Goal: Task Accomplishment & Management: Use online tool/utility

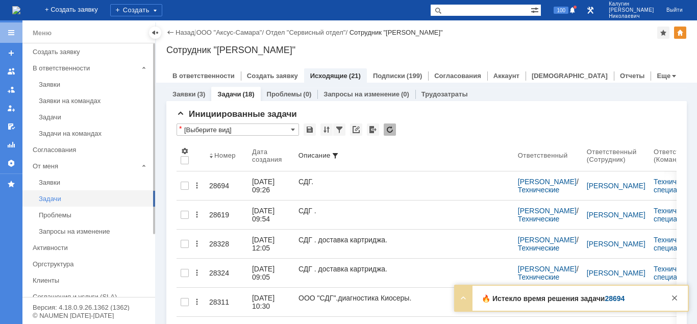
click at [51, 200] on div "Задачи" at bounding box center [94, 199] width 110 height 8
click at [0, 0] on div at bounding box center [0, 0] width 0 height 0
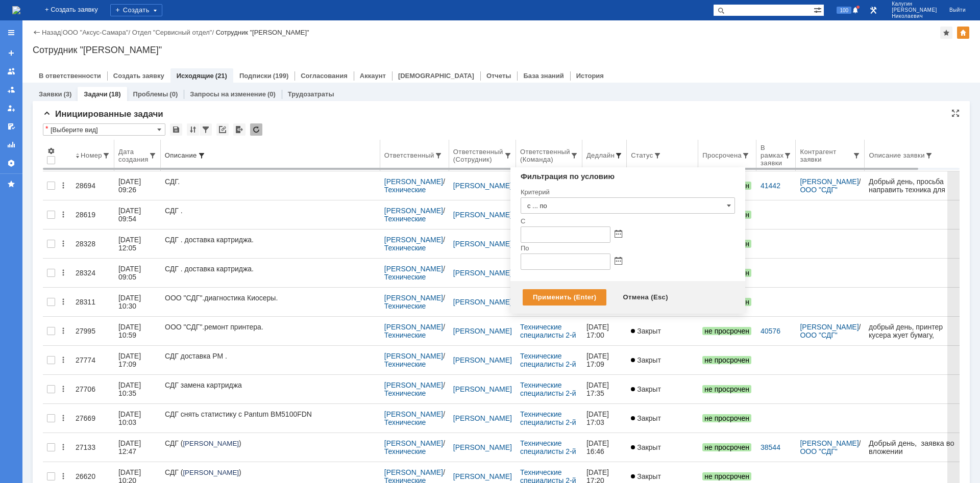
click at [623, 155] on span at bounding box center [619, 156] width 8 height 8
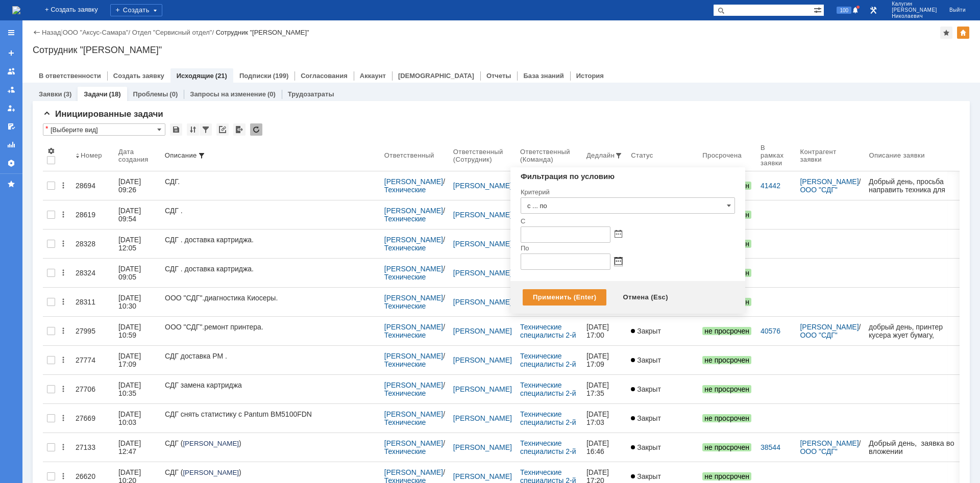
click at [618, 262] on span at bounding box center [619, 262] width 8 height 8
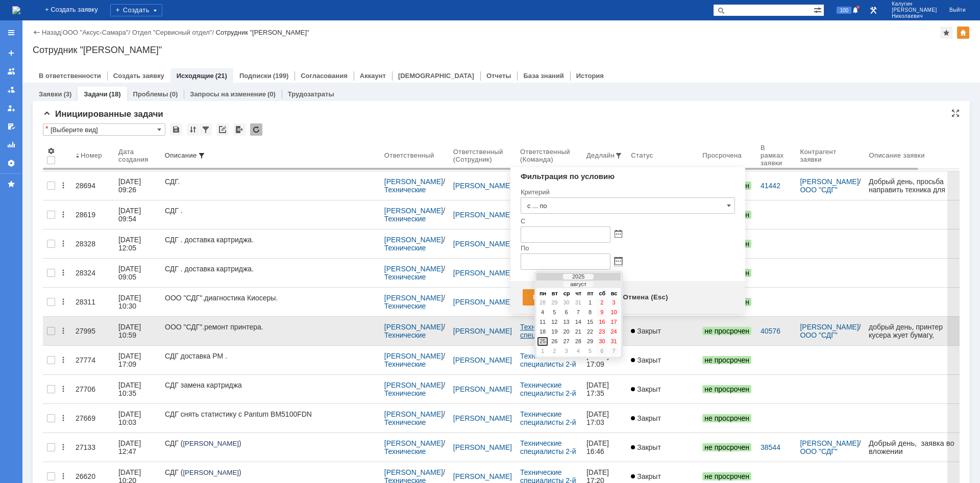
click at [547, 324] on div "25" at bounding box center [543, 341] width 10 height 9
type input "25.08.2025 23:59"
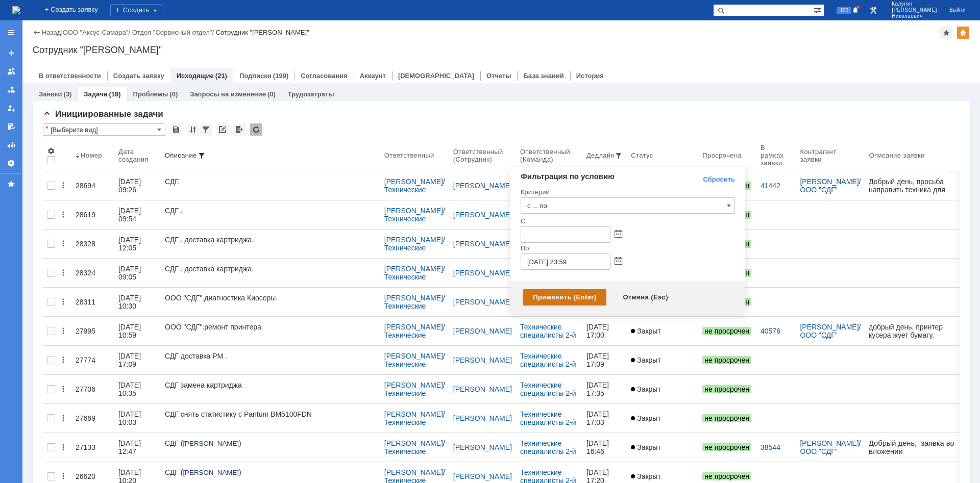
click at [547, 299] on div "Применить (Enter)" at bounding box center [565, 297] width 84 height 16
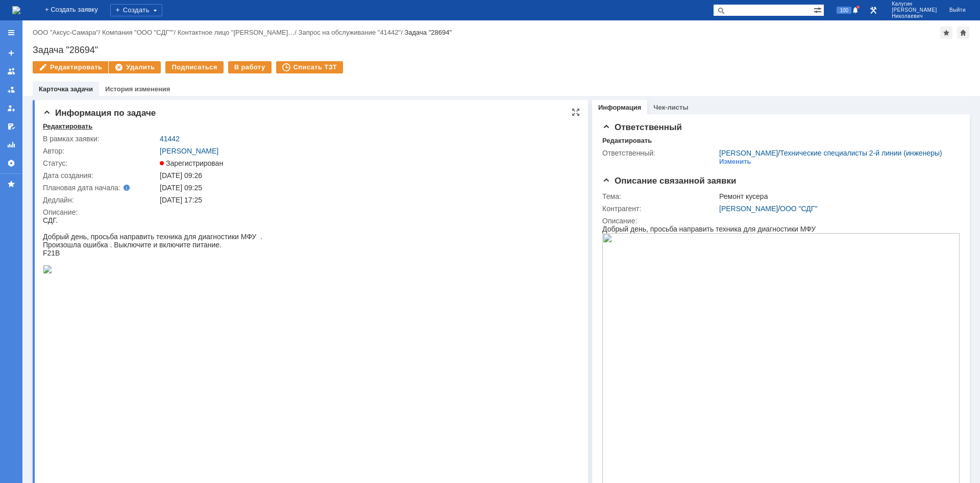
click at [75, 129] on div "Редактировать" at bounding box center [68, 127] width 50 height 8
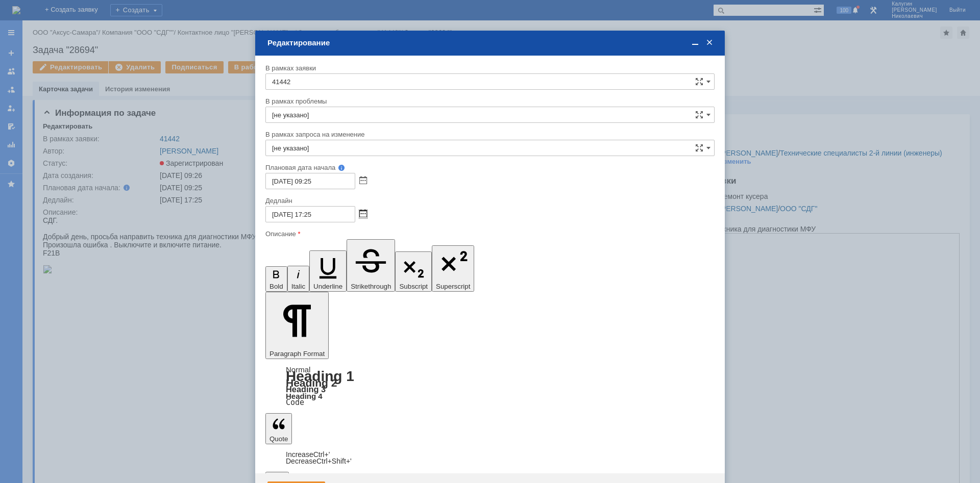
click at [363, 216] on span at bounding box center [363, 214] width 8 height 8
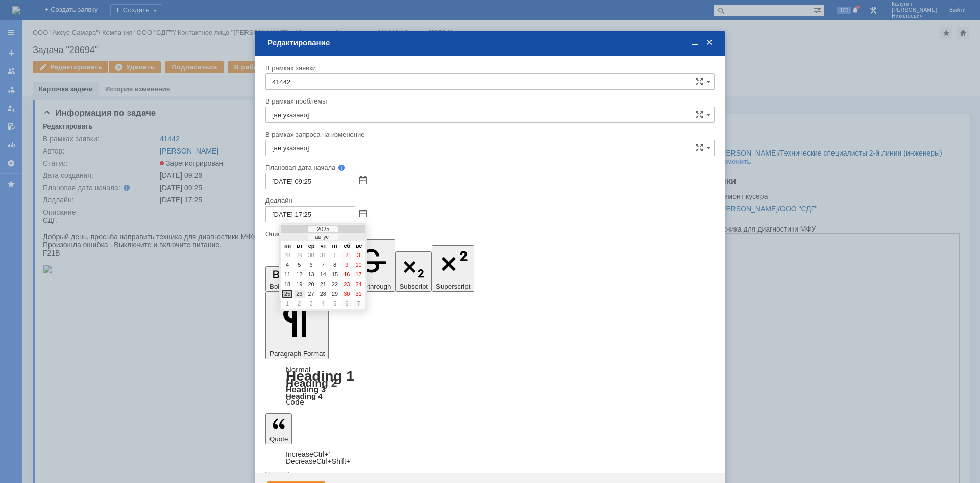
click at [297, 294] on div "26" at bounding box center [299, 294] width 10 height 9
type input "26.08.2025 17:25"
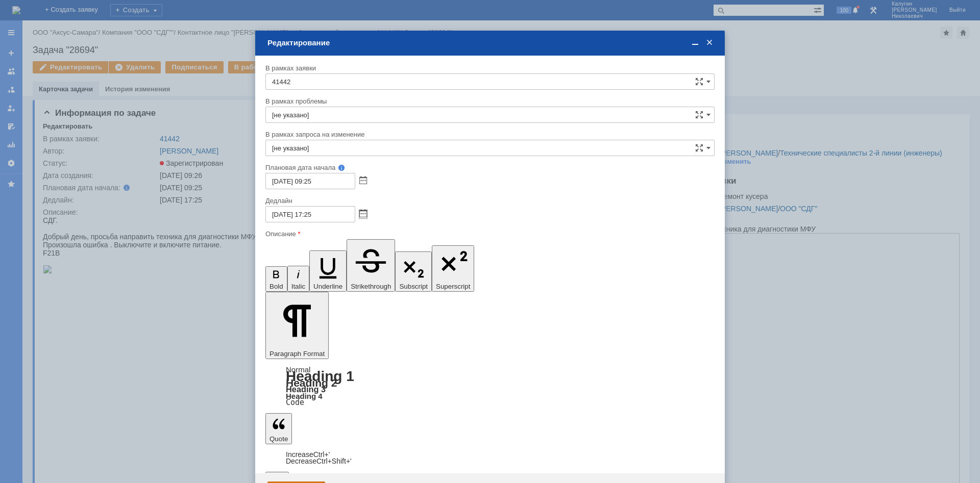
click at [275, 482] on div "Сохранить" at bounding box center [296, 490] width 58 height 16
